Goal: Navigation & Orientation: Find specific page/section

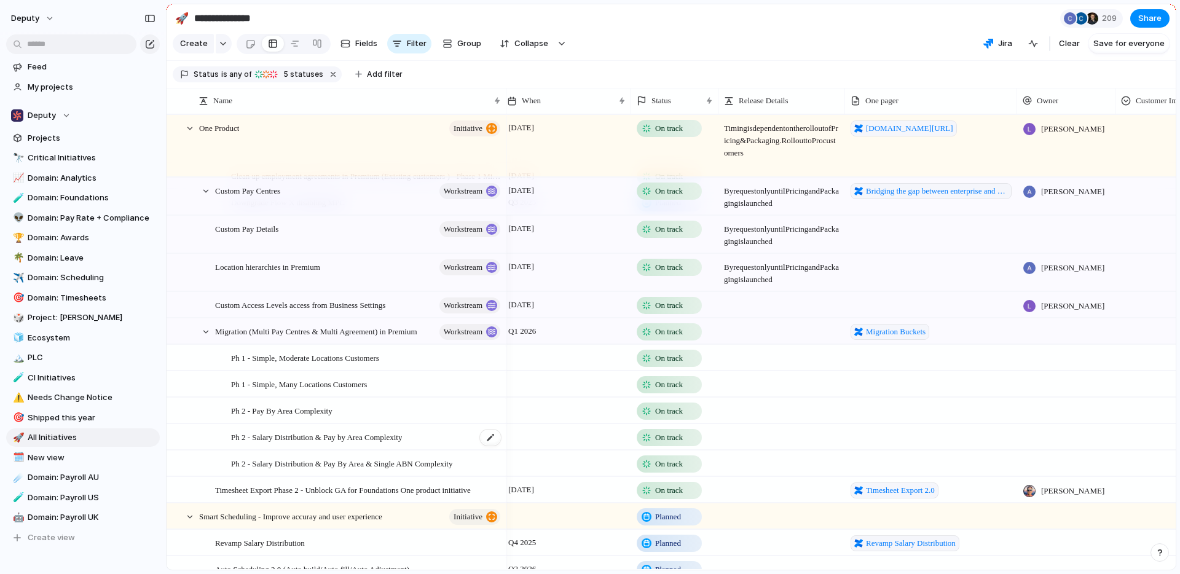
scroll to position [998, 0]
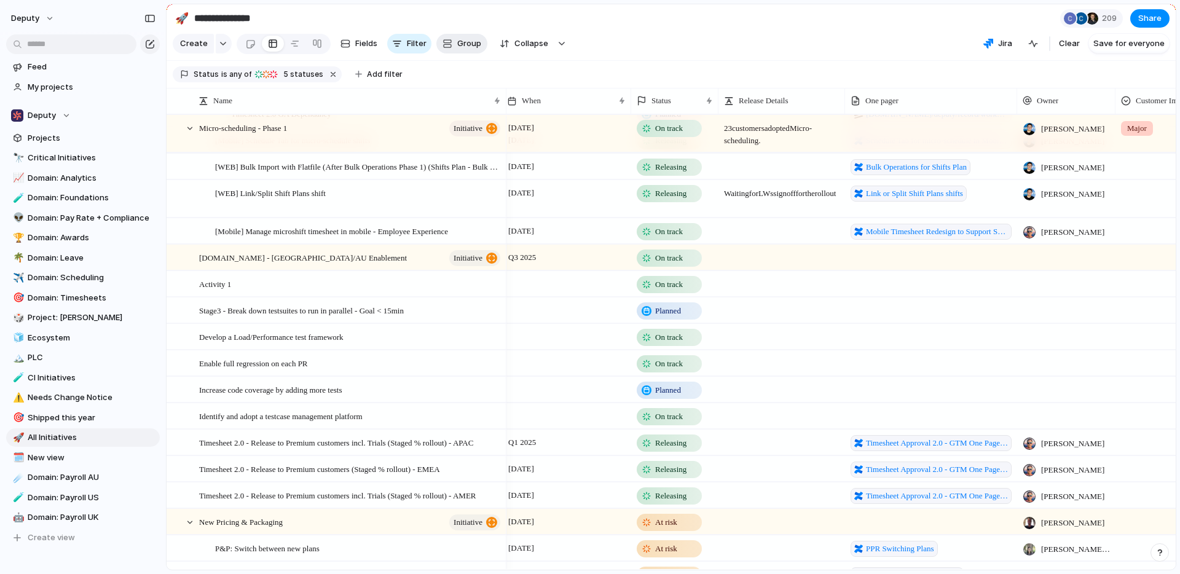
click at [442, 47] on div "button" at bounding box center [447, 44] width 10 height 10
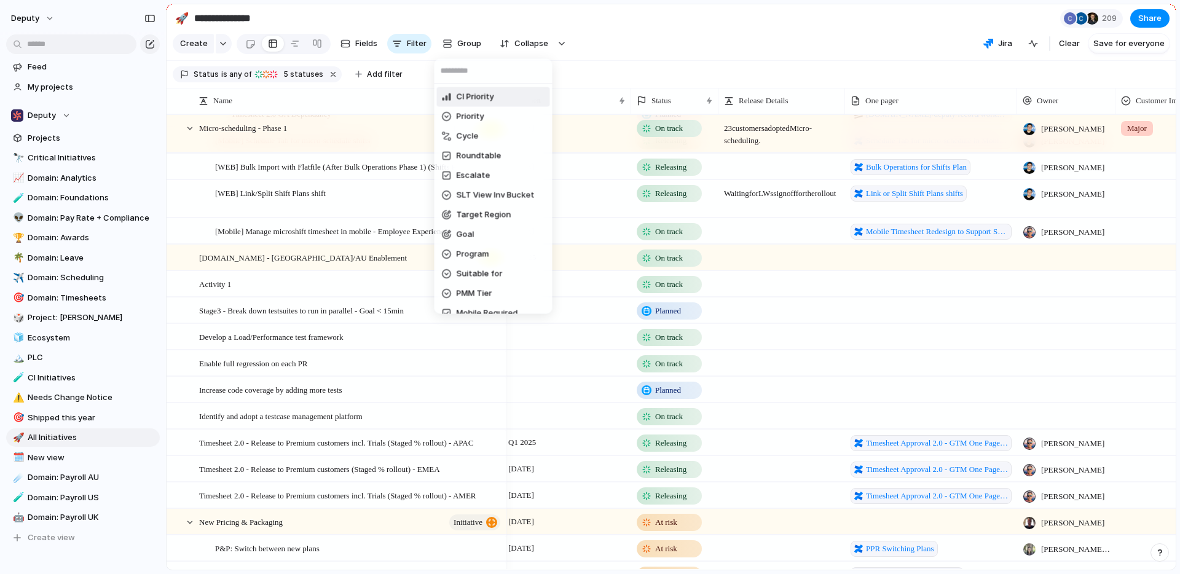
click at [623, 35] on div "CI Priority Priority Cycle Roundtable Escalate SLT View Inv Bucket Target Regio…" at bounding box center [590, 287] width 1180 height 574
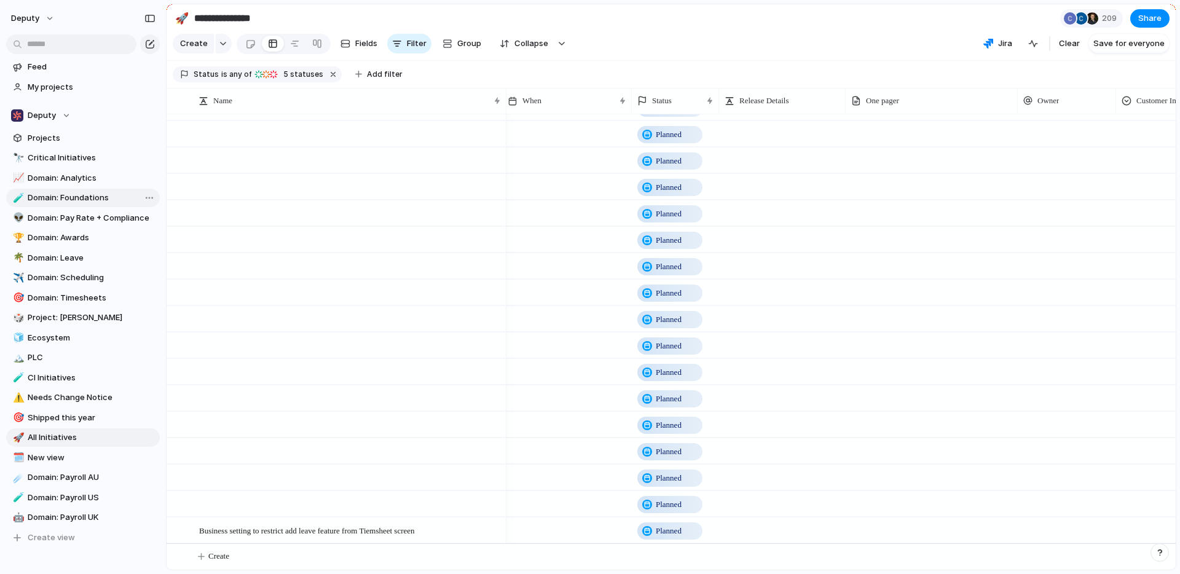
click at [58, 197] on span "Domain: Foundations" at bounding box center [92, 198] width 128 height 12
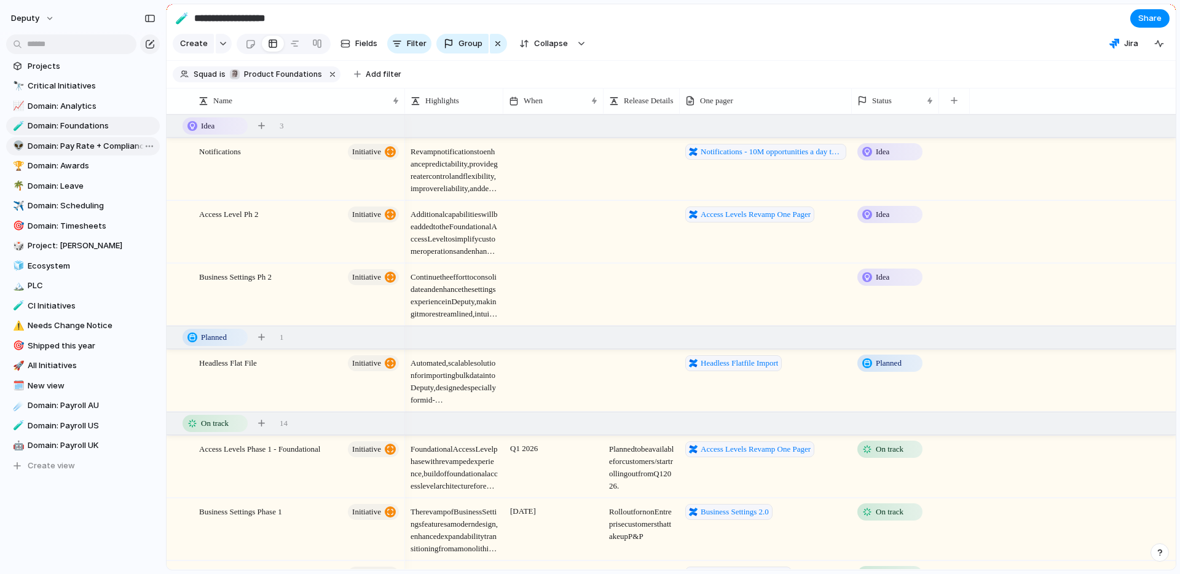
click at [92, 146] on span "Domain: Pay Rate + Compliance" at bounding box center [92, 146] width 128 height 12
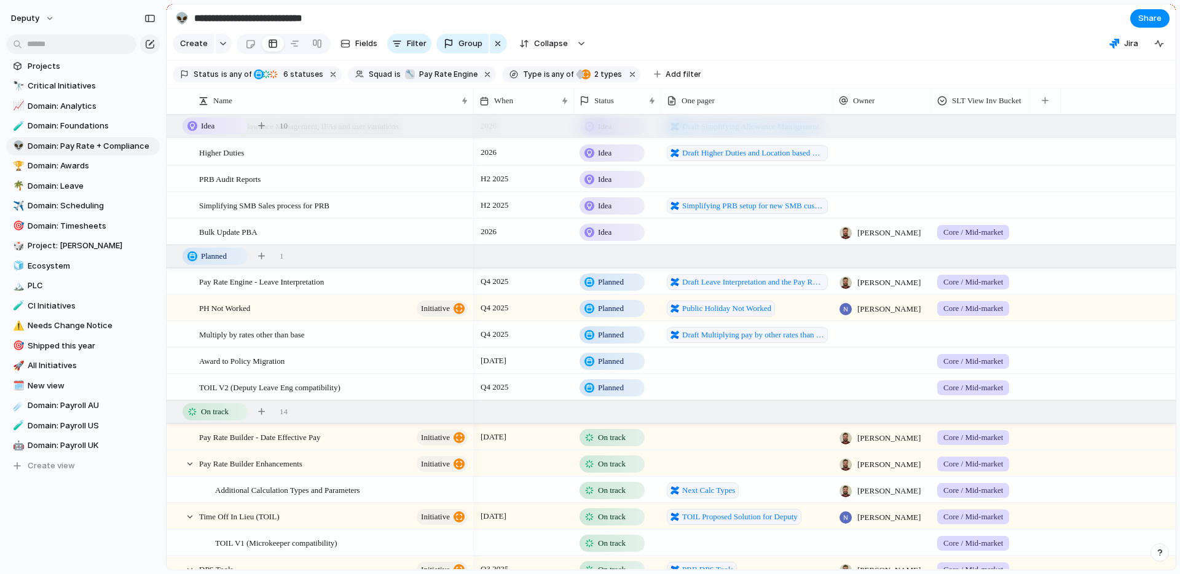
scroll to position [161, 0]
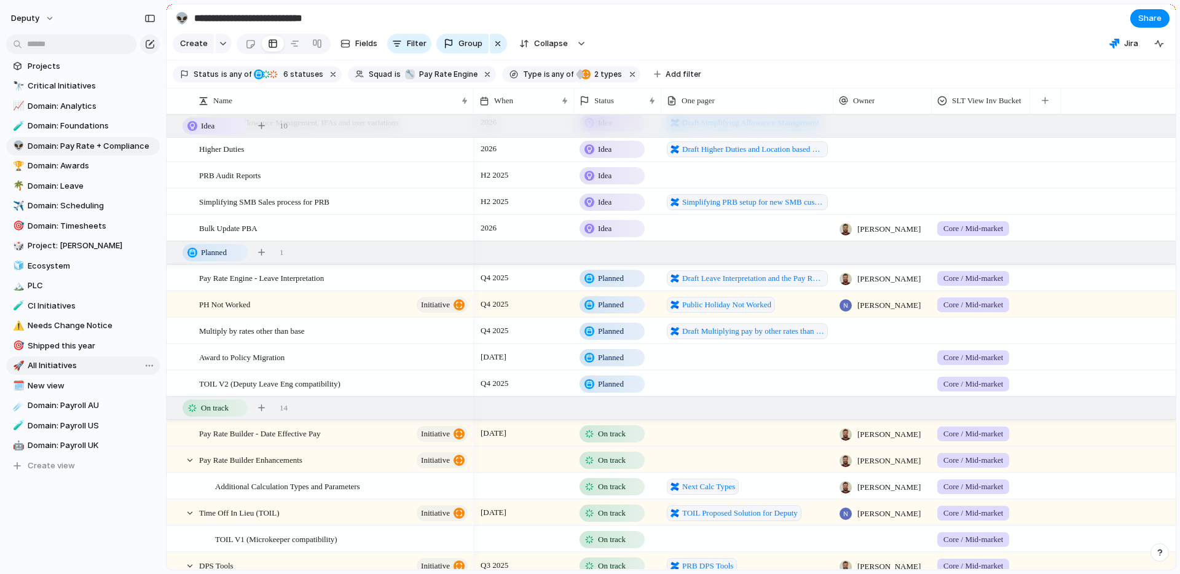
click at [62, 367] on span "All Initiatives" at bounding box center [92, 365] width 128 height 12
type input "**********"
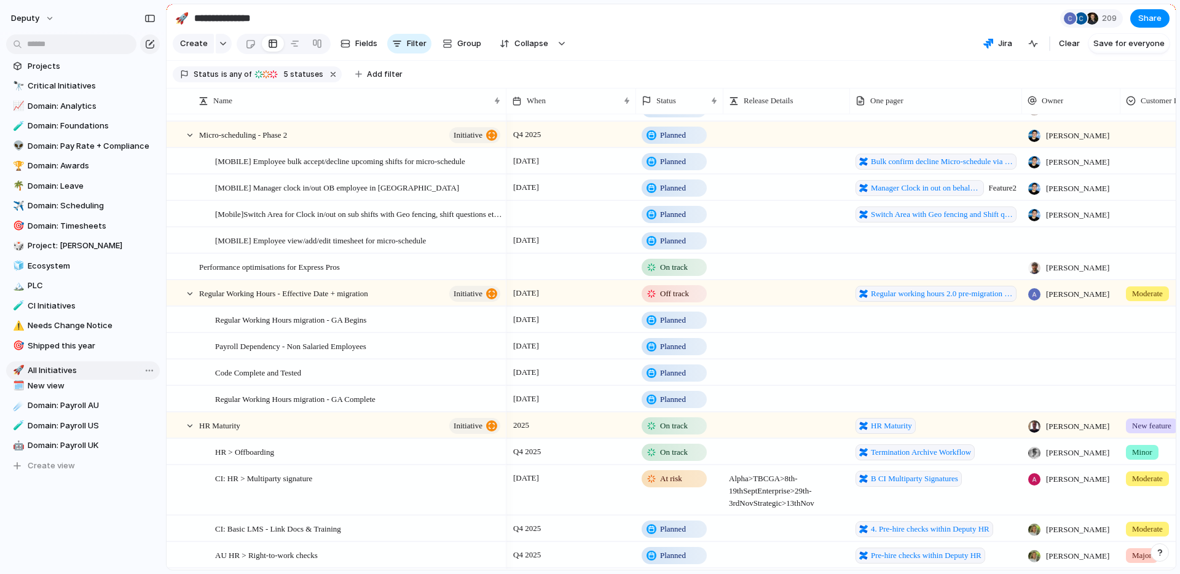
click at [62, 370] on div "🔭 Critical Initiatives 📈 Domain: Analytics 🧪 Domain: Foundations 👽 Domain: Pay …" at bounding box center [83, 276] width 154 height 398
click at [273, 78] on div "button" at bounding box center [273, 74] width 10 height 10
click at [598, 73] on div "Idea Planned On track Releasing At risk Off track Paused Canceled Done" at bounding box center [590, 287] width 1180 height 574
click at [522, 43] on span "Collapse" at bounding box center [531, 43] width 34 height 12
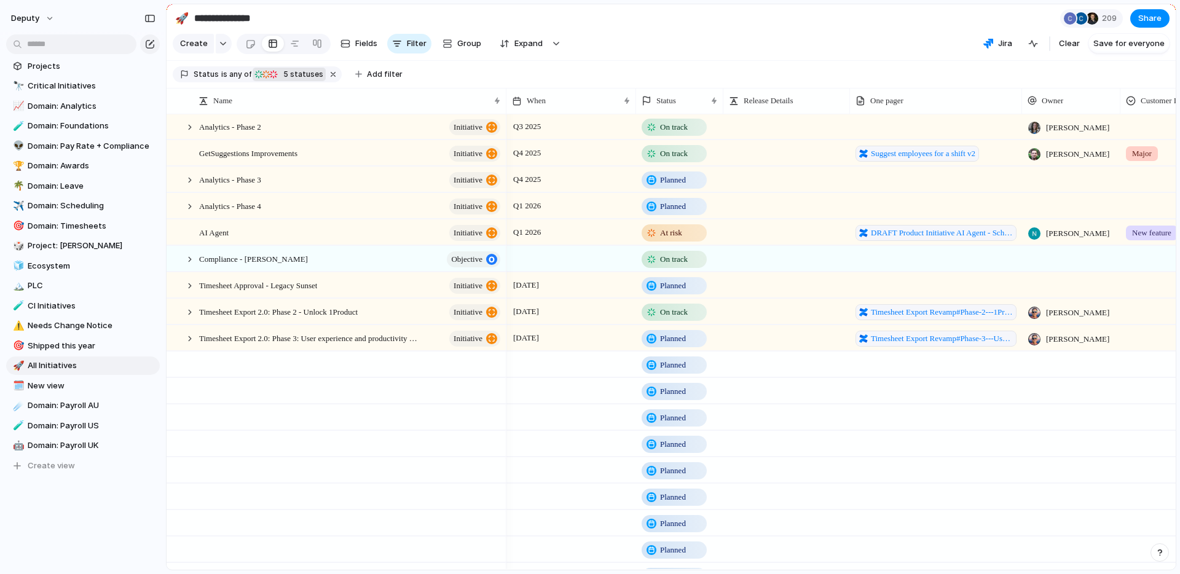
scroll to position [2093, 0]
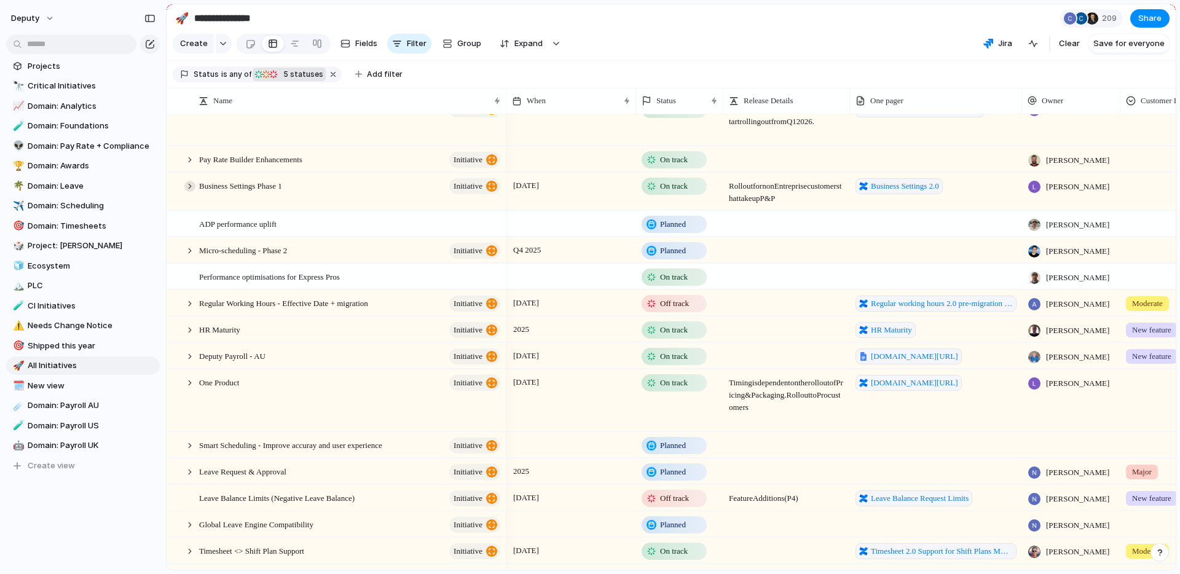
click at [189, 187] on div at bounding box center [189, 186] width 11 height 11
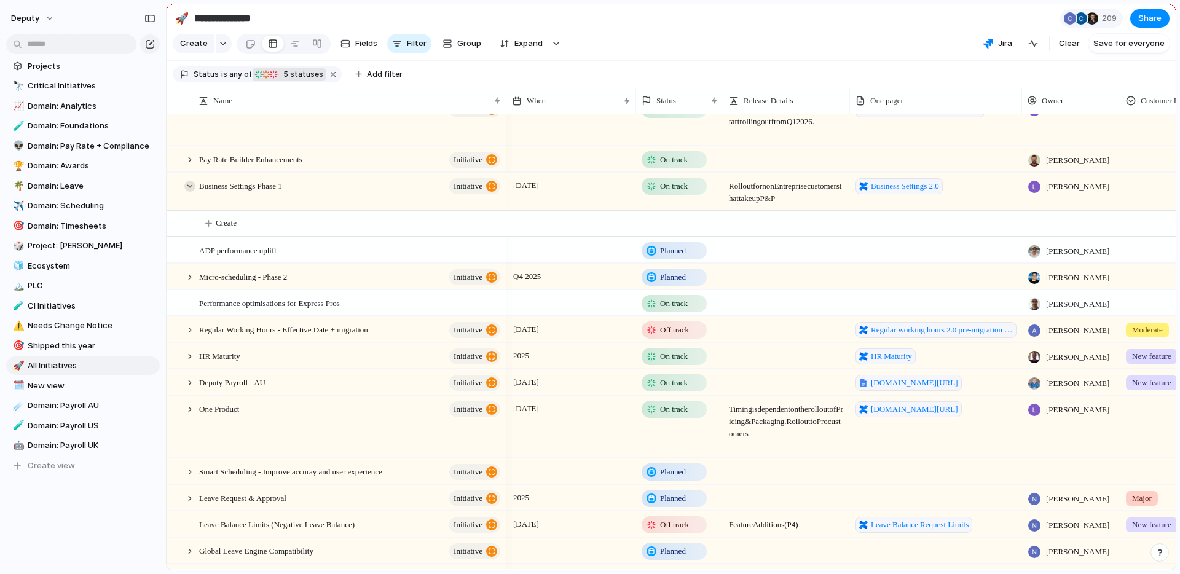
click at [189, 187] on div at bounding box center [189, 186] width 11 height 11
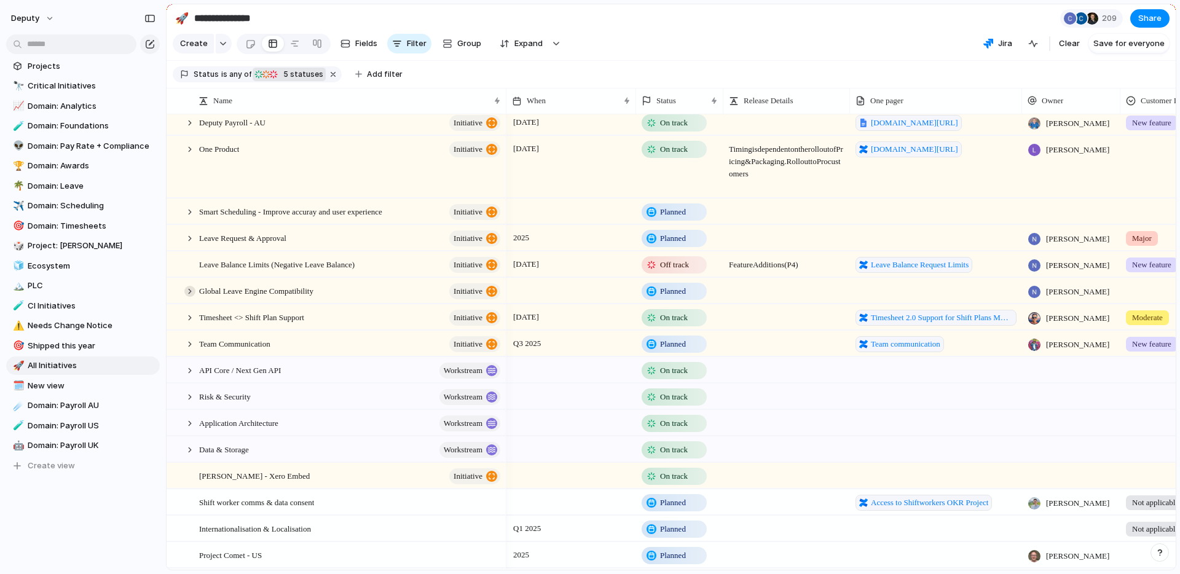
click at [190, 292] on div at bounding box center [189, 291] width 11 height 11
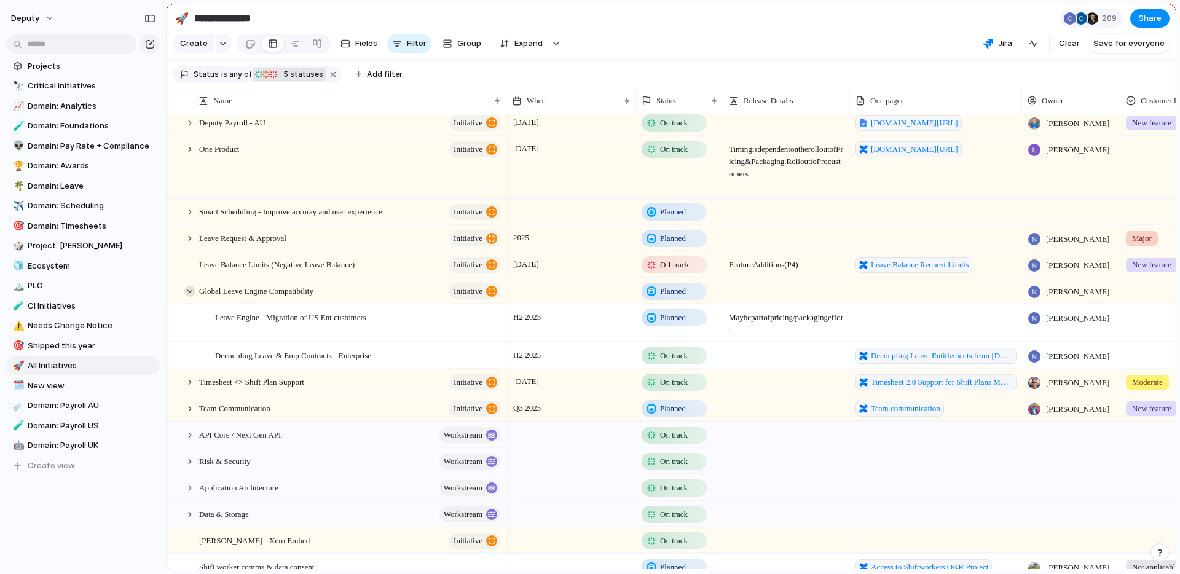
click at [190, 292] on div at bounding box center [189, 291] width 11 height 11
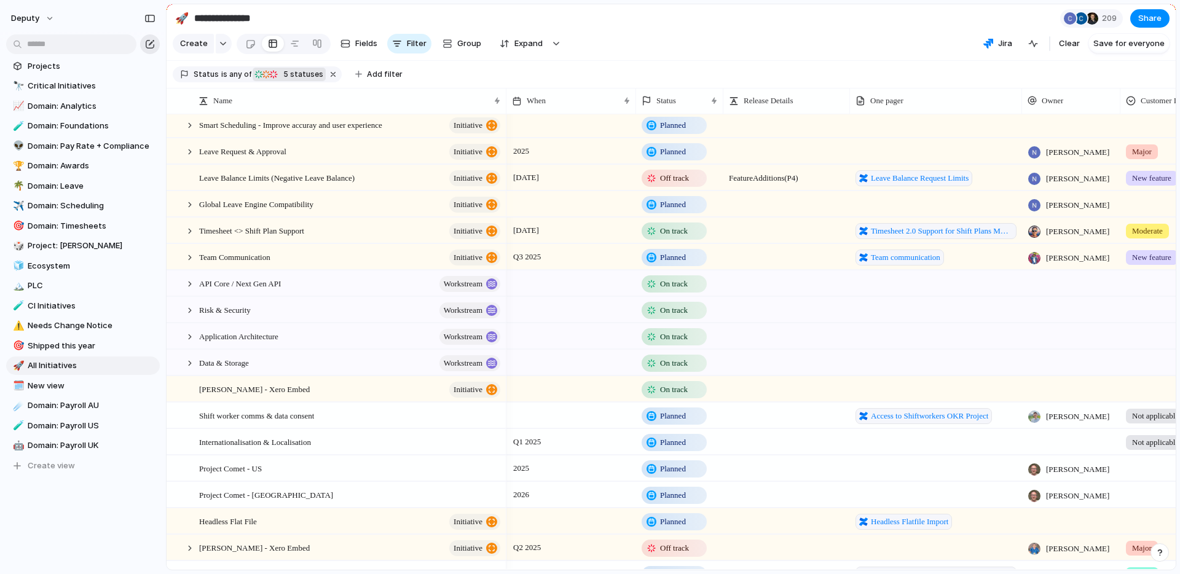
click at [151, 40] on div "button" at bounding box center [150, 44] width 10 height 10
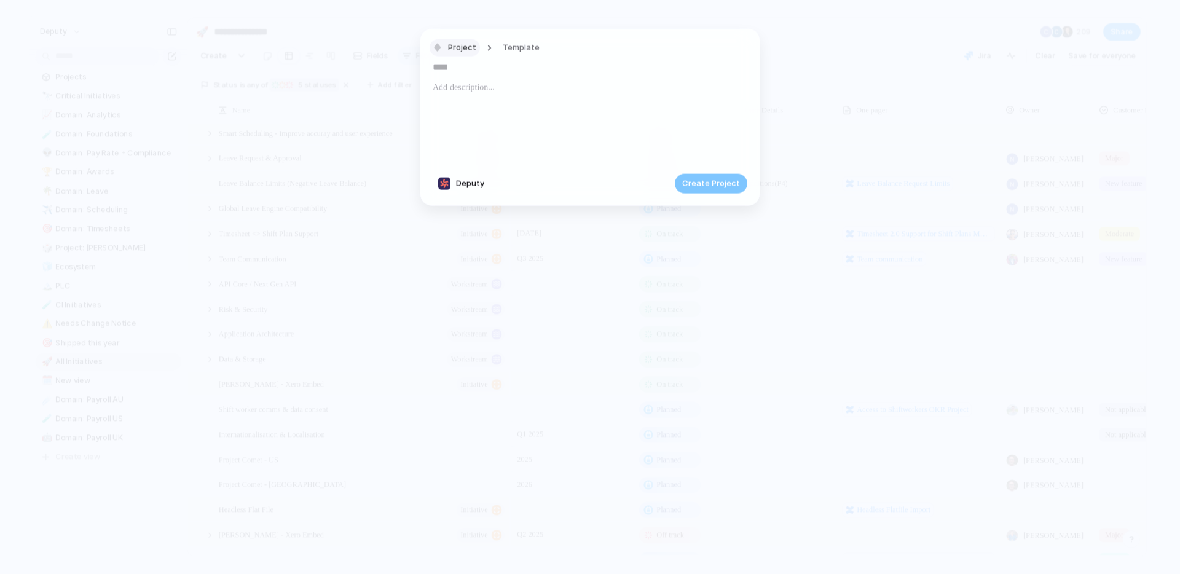
click at [470, 49] on span "Project" at bounding box center [462, 47] width 28 height 12
click at [815, 44] on div "Theme Launch Goal Objective Key result Initiative Workstream Project Customize" at bounding box center [590, 287] width 1180 height 574
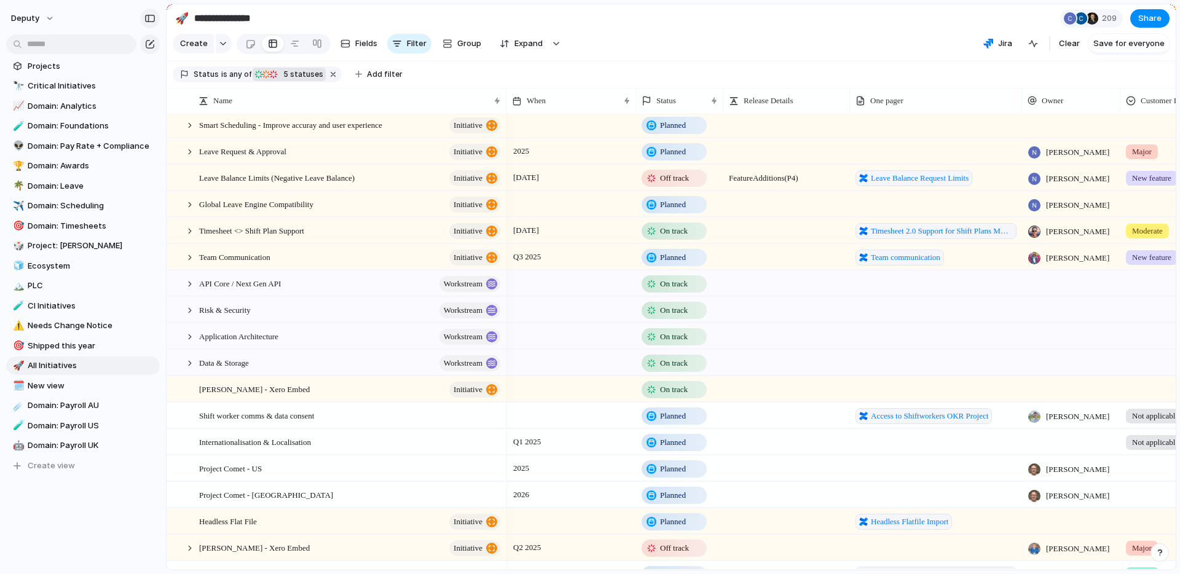
click at [150, 23] on button "button" at bounding box center [150, 19] width 20 height 20
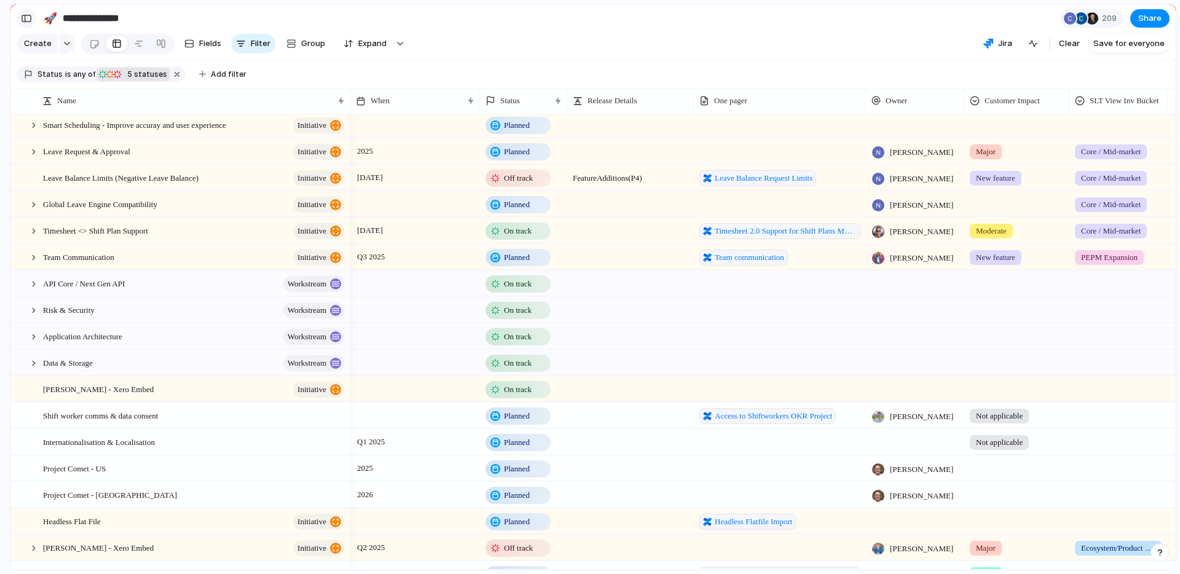
click at [23, 17] on div "button" at bounding box center [26, 18] width 11 height 9
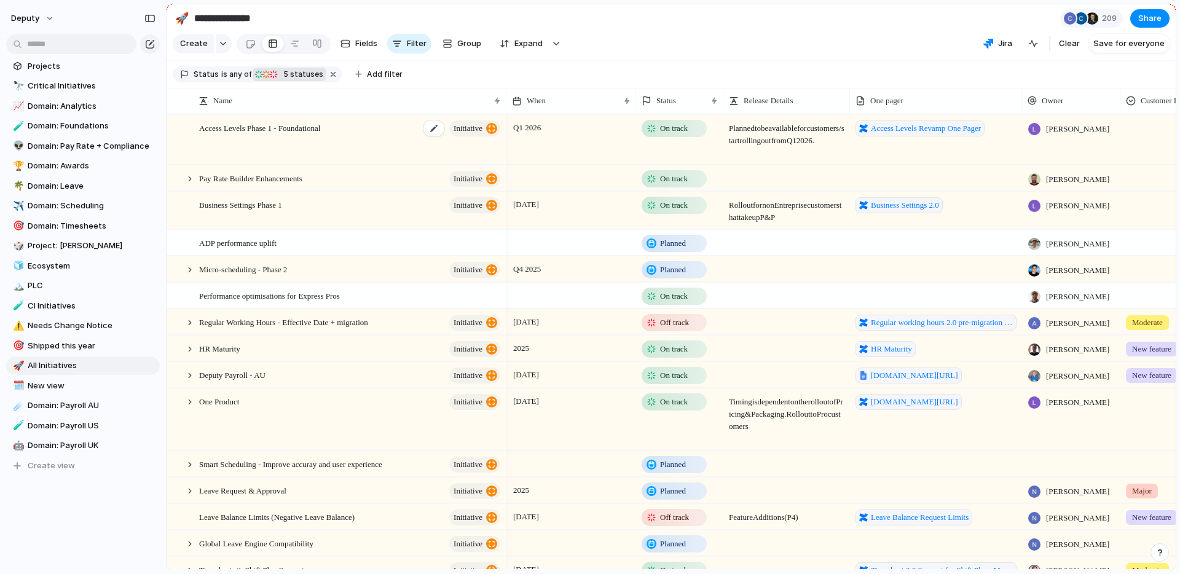
click at [323, 136] on div "Access Levels Phase 1 - Foundational initiative" at bounding box center [350, 140] width 303 height 49
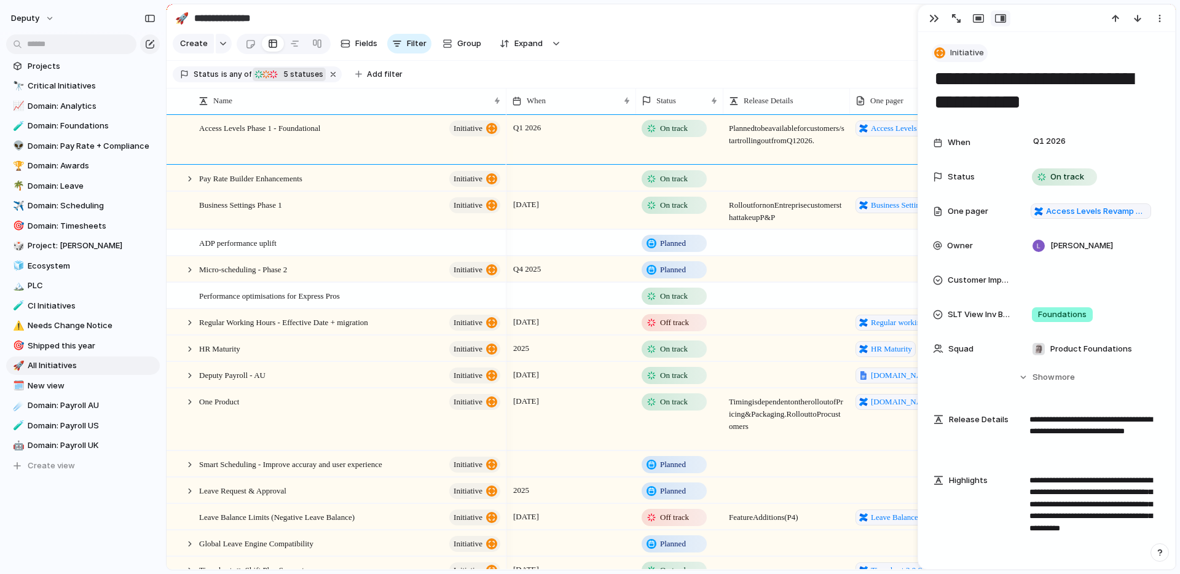
click at [965, 47] on span "Initiative" at bounding box center [967, 53] width 34 height 12
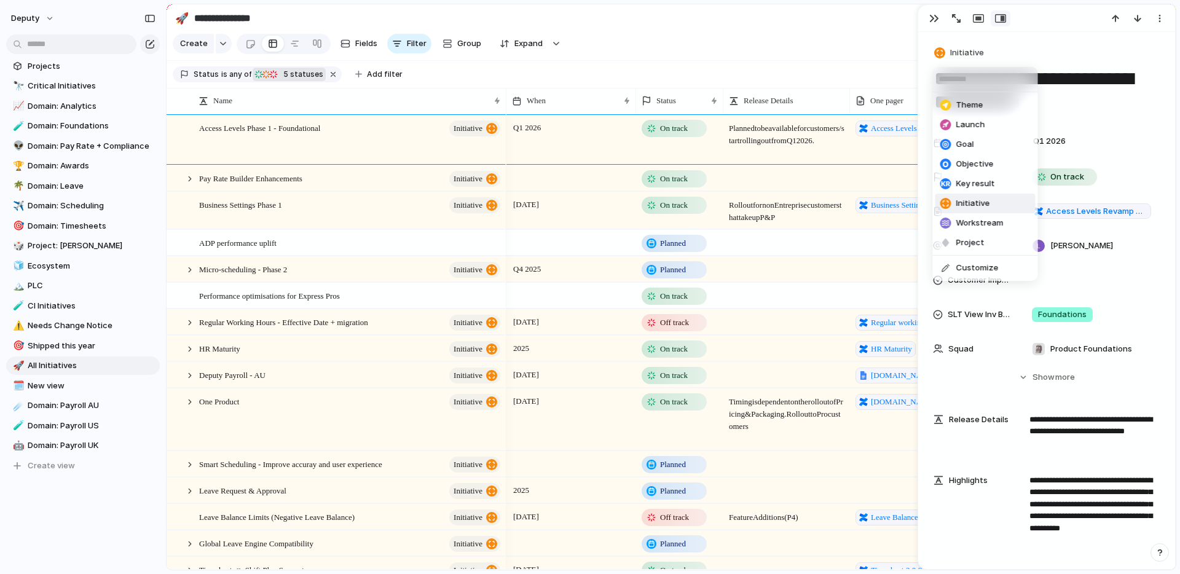
click at [1028, 49] on div "Theme Launch Goal Objective Key result Initiative Workstream Project Customize" at bounding box center [590, 287] width 1180 height 574
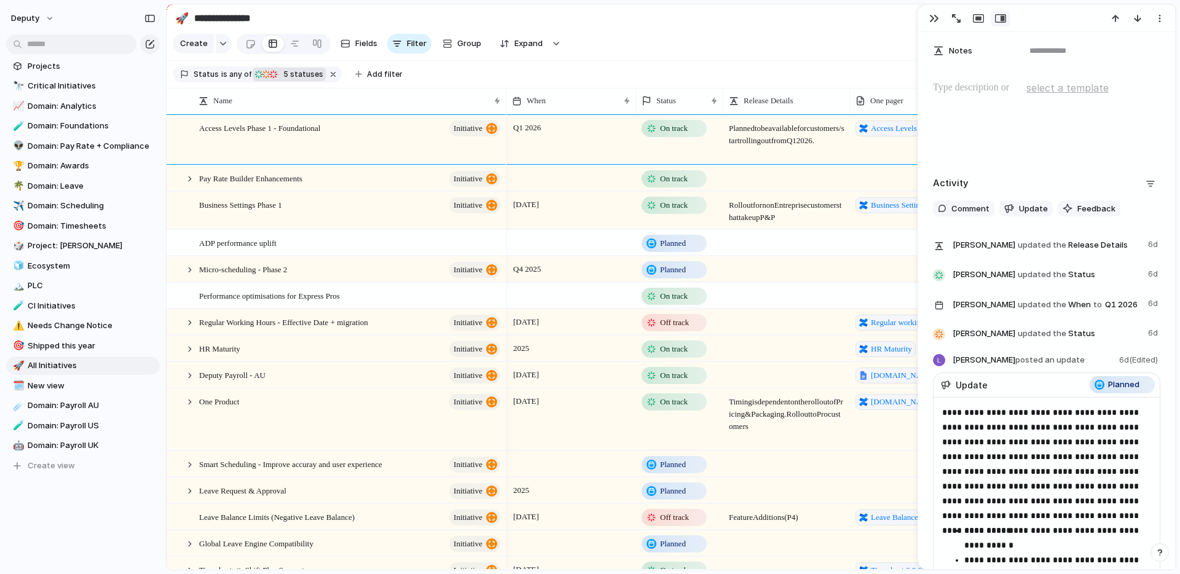
click at [1162, 552] on div "button" at bounding box center [1159, 552] width 9 height 9
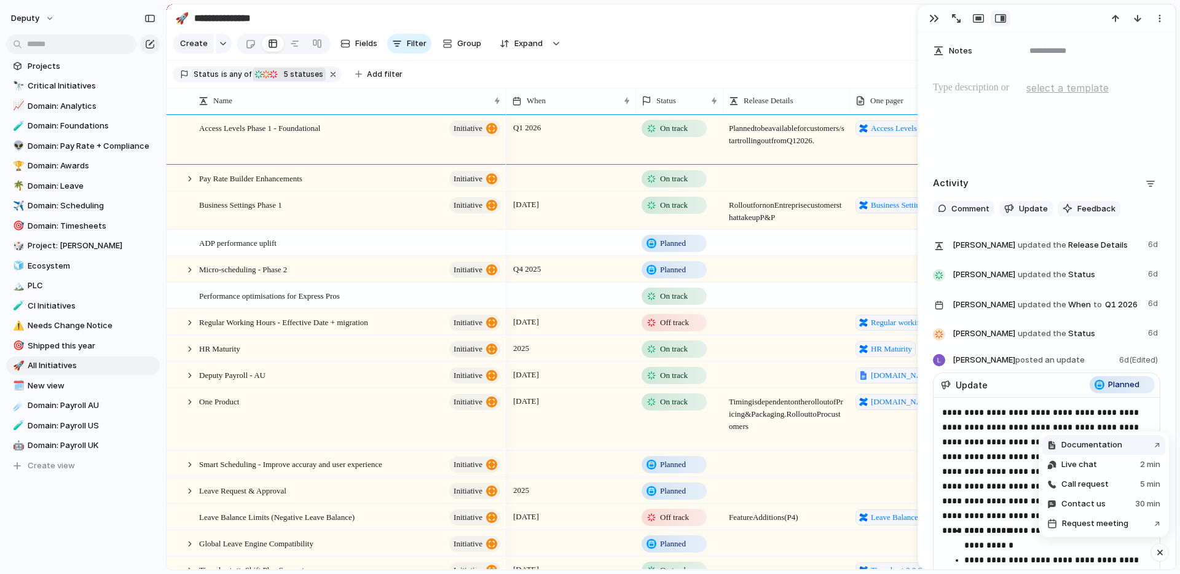
click at [1113, 447] on span "Documentation" at bounding box center [1091, 445] width 61 height 12
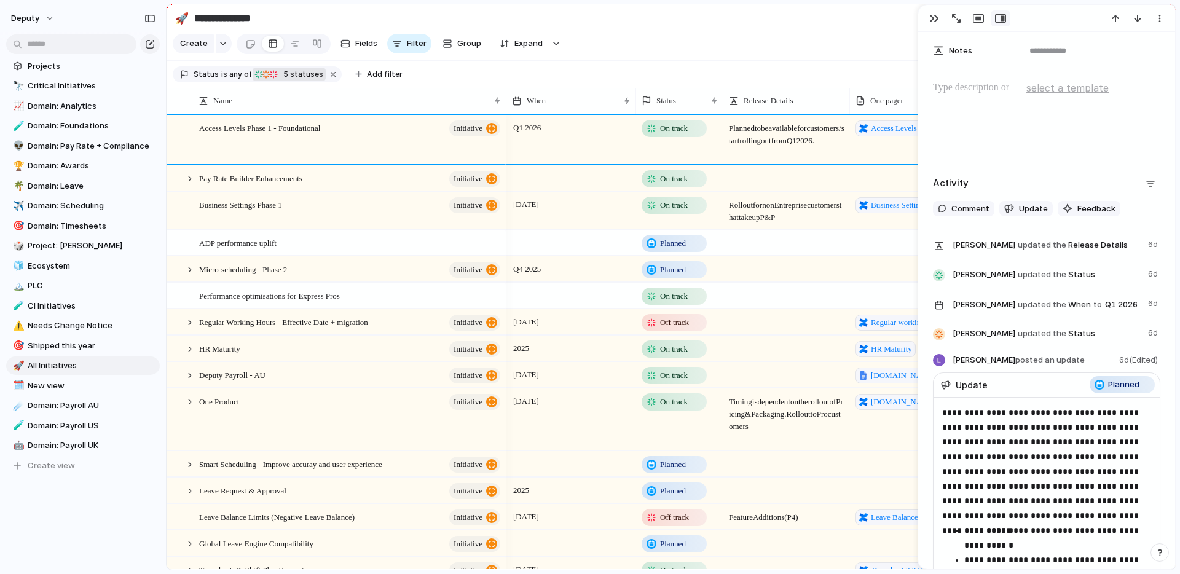
click at [742, 42] on section "Create Fields Filter Group Zoom Expand Jira Clear Save for everyone" at bounding box center [670, 45] width 1009 height 29
click at [50, 385] on span "New view" at bounding box center [92, 386] width 128 height 12
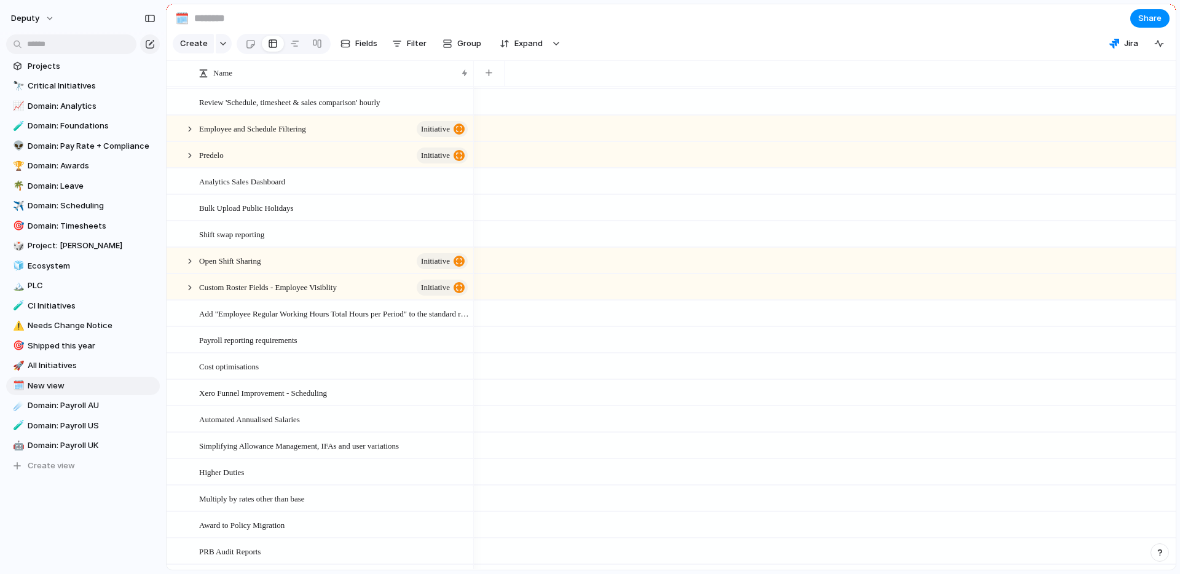
scroll to position [7502, 0]
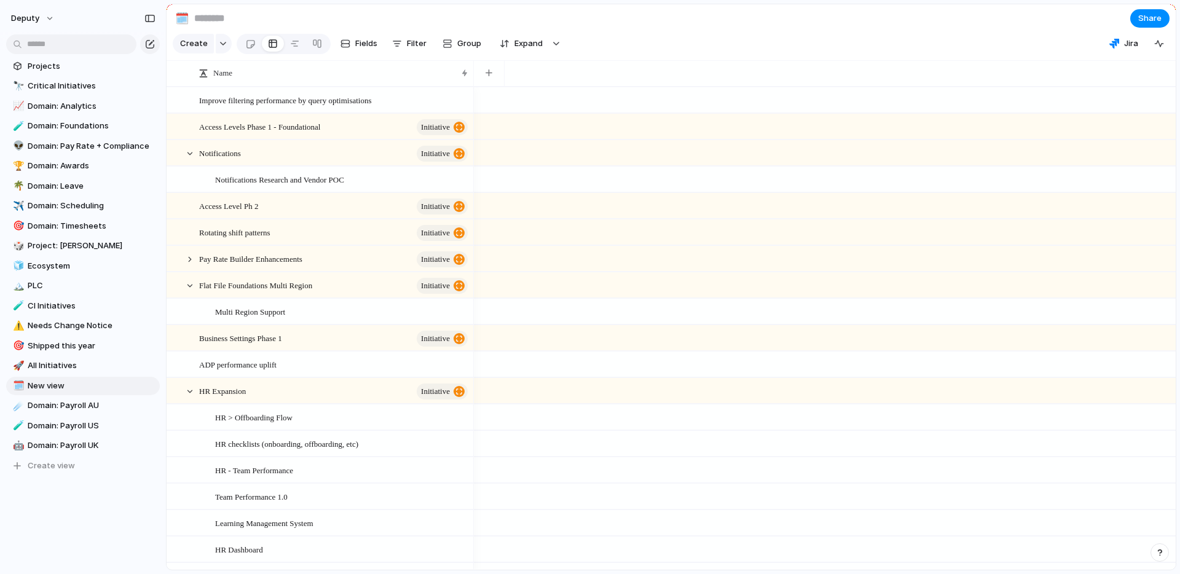
click at [1162, 552] on div "button" at bounding box center [1159, 552] width 9 height 9
click at [1089, 443] on span "Documentation" at bounding box center [1091, 445] width 61 height 12
click at [37, 68] on span "Projects" at bounding box center [92, 66] width 128 height 12
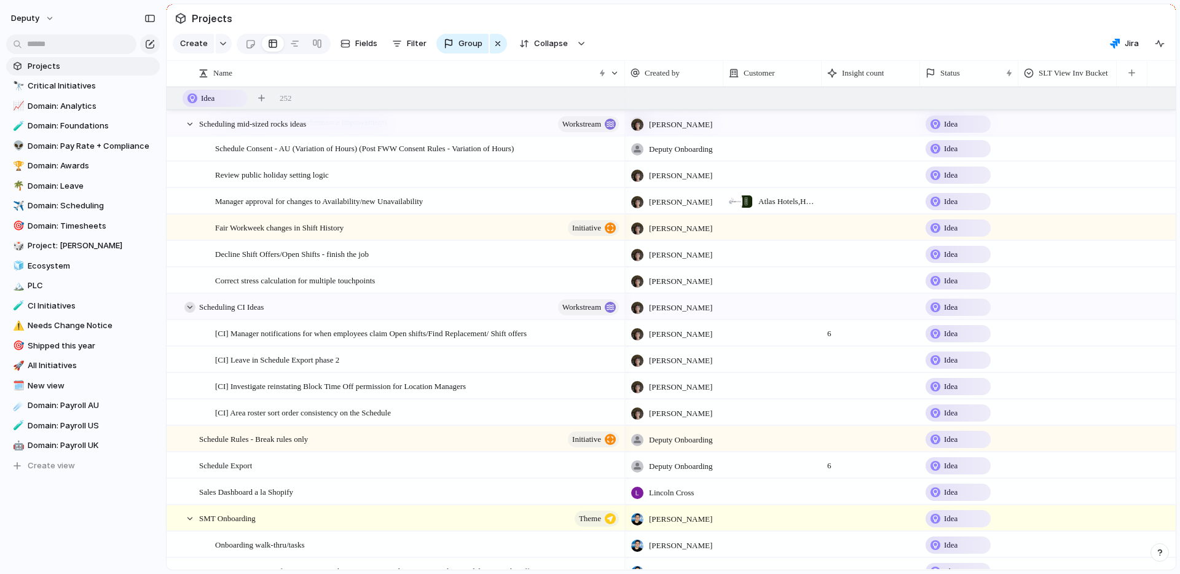
click at [187, 307] on div at bounding box center [189, 307] width 11 height 11
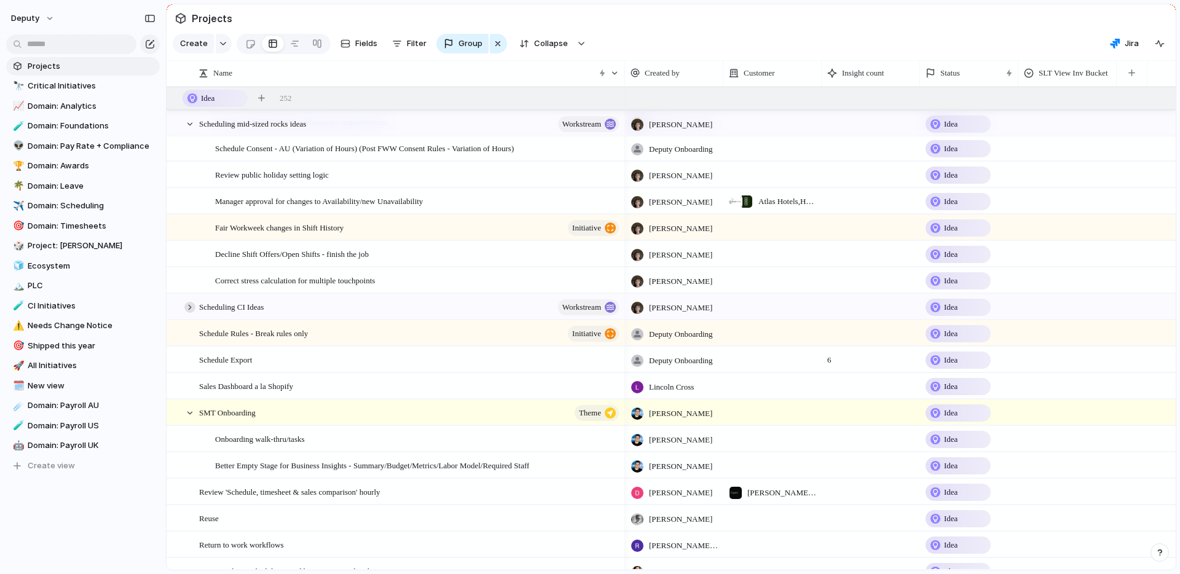
click at [190, 308] on div at bounding box center [189, 307] width 11 height 11
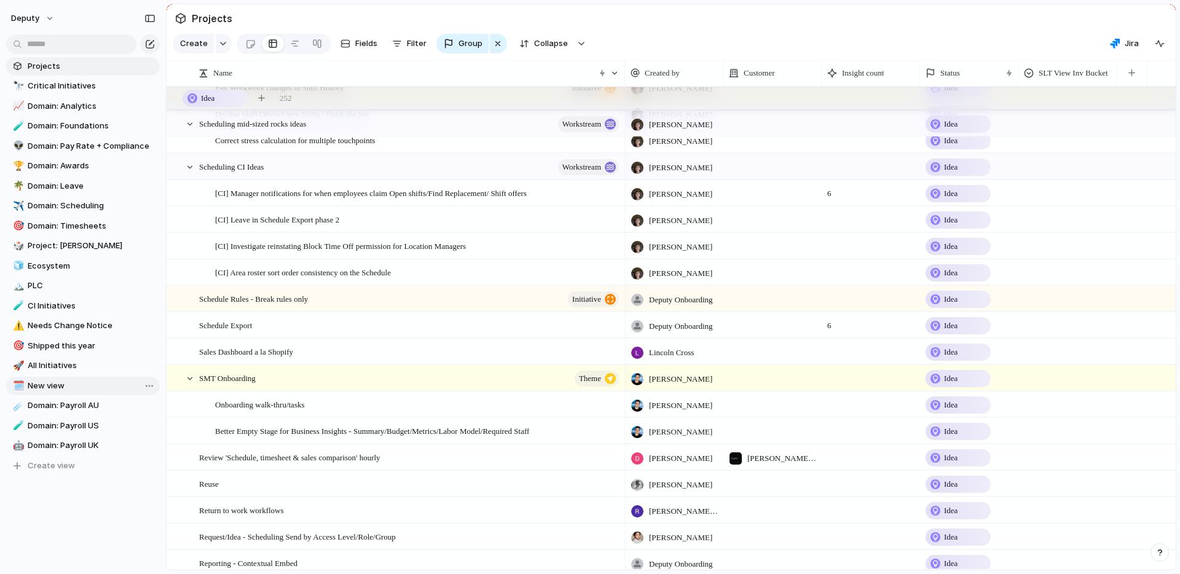
click at [63, 382] on span "New view" at bounding box center [92, 386] width 128 height 12
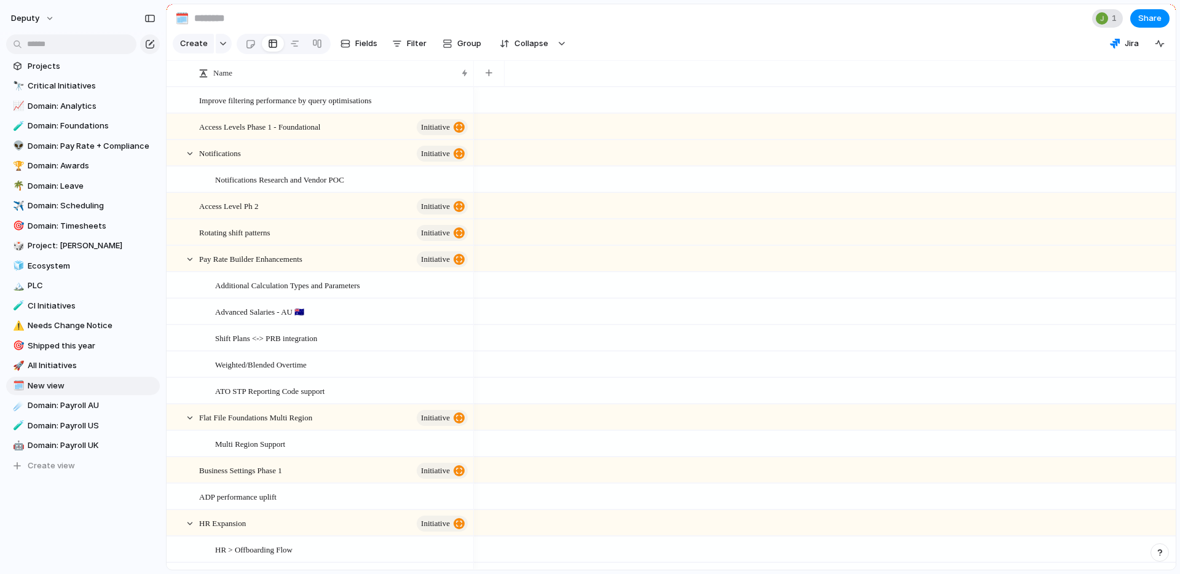
click at [1108, 16] on div "1" at bounding box center [1107, 18] width 31 height 18
click at [962, 19] on div "Seen by [PERSON_NAME]" at bounding box center [590, 287] width 1180 height 574
click at [41, 15] on button "deputy" at bounding box center [33, 19] width 55 height 20
click at [66, 53] on li "Settings" at bounding box center [60, 46] width 102 height 20
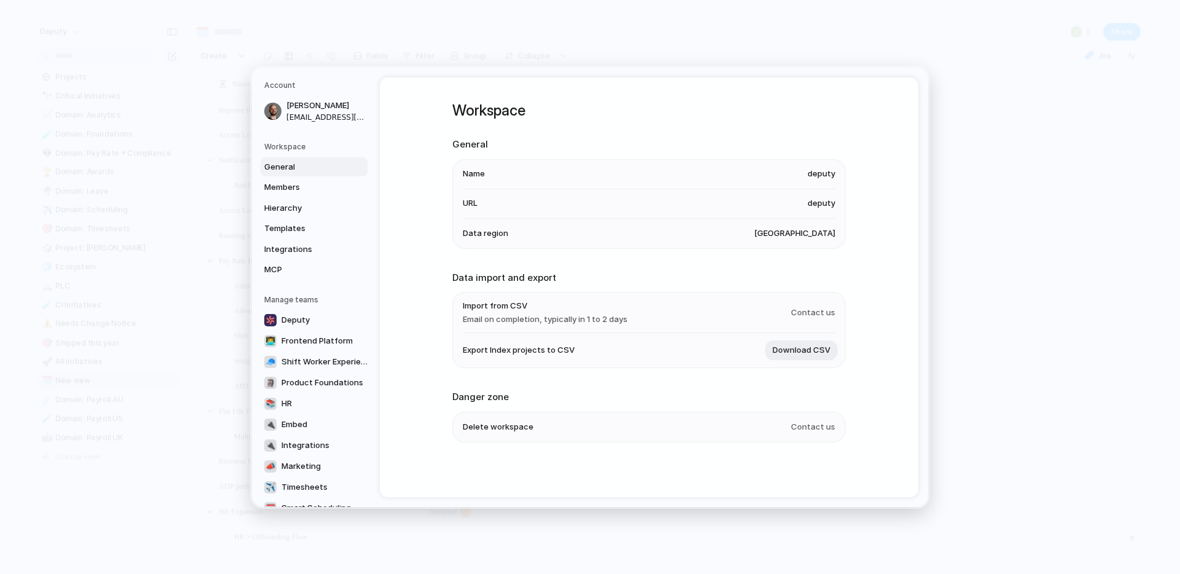
click at [813, 173] on span "deputy" at bounding box center [821, 174] width 28 height 12
click at [310, 186] on span "Members" at bounding box center [303, 187] width 79 height 12
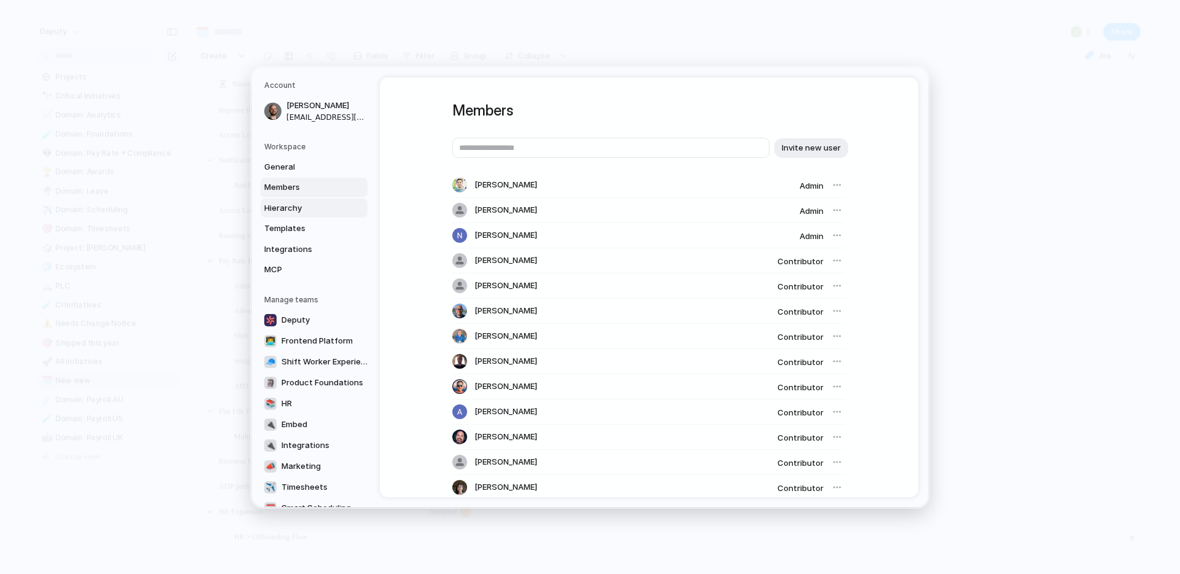
click at [305, 202] on span "Hierarchy" at bounding box center [303, 208] width 79 height 12
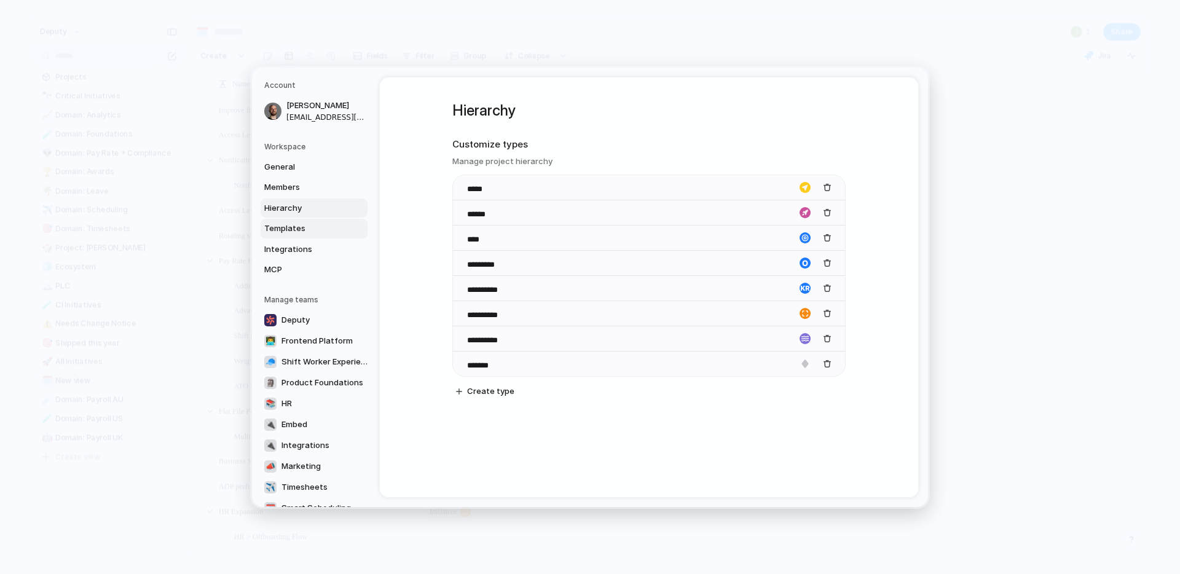
click at [292, 230] on span "Templates" at bounding box center [303, 228] width 79 height 12
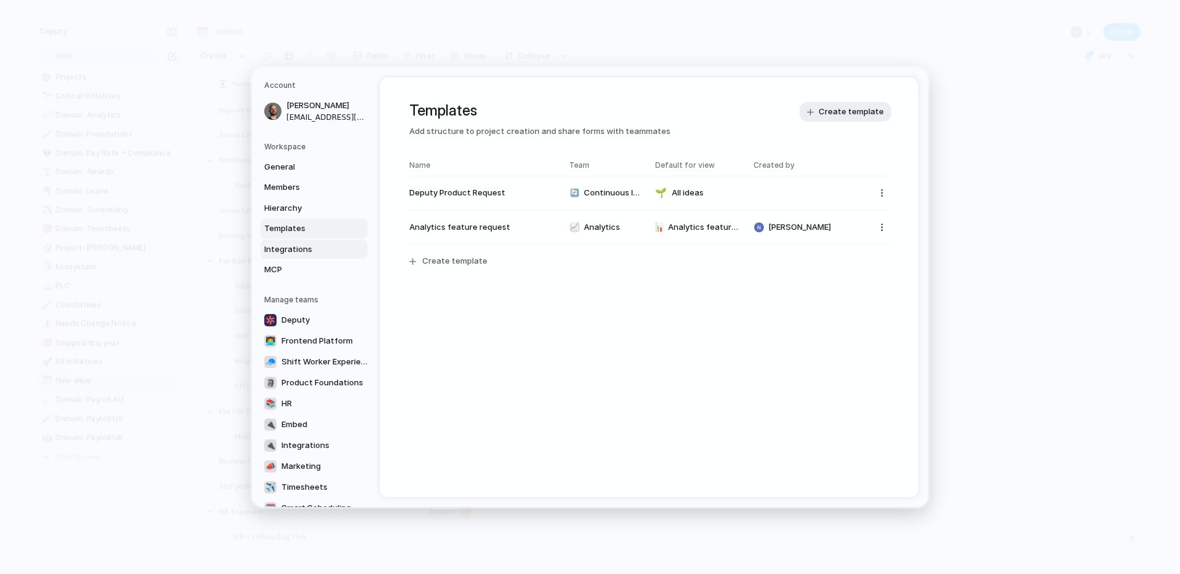
click at [281, 251] on span "Integrations" at bounding box center [303, 249] width 79 height 12
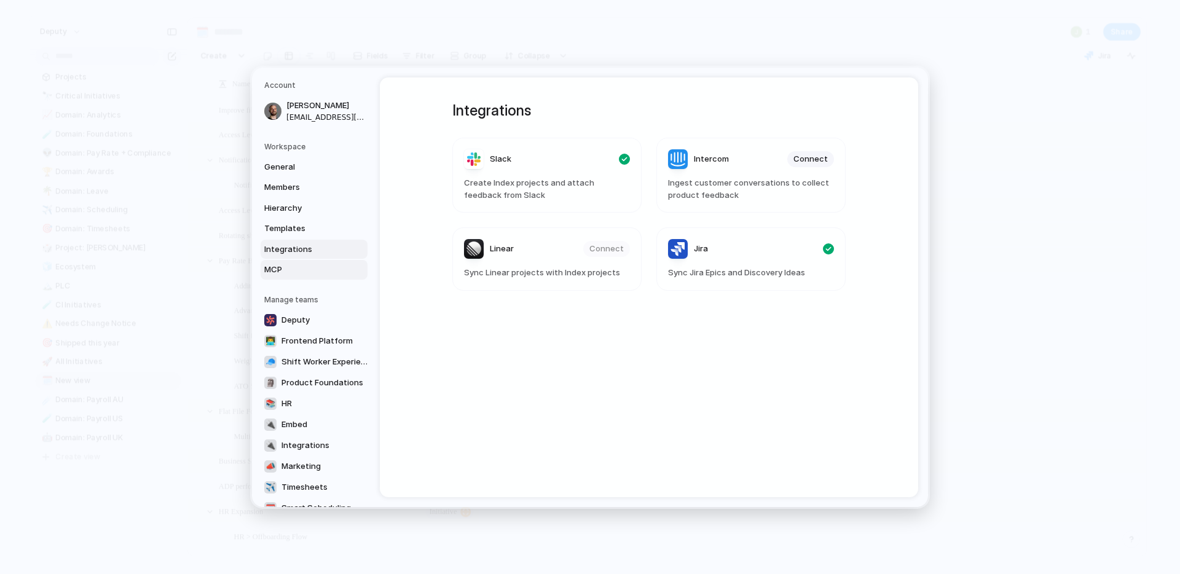
click at [280, 272] on span "MCP" at bounding box center [303, 270] width 79 height 12
